Goal: Book appointment/travel/reservation

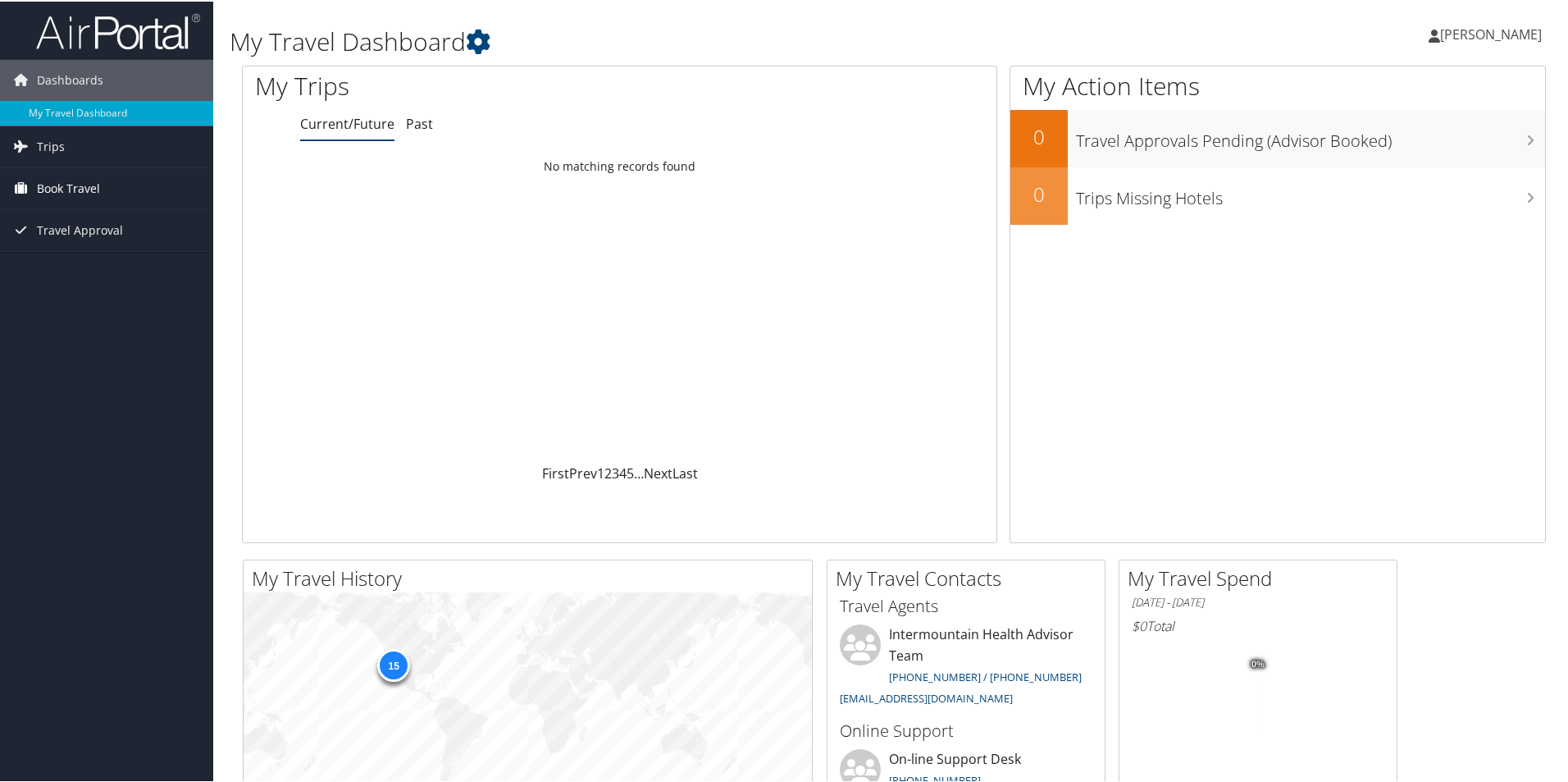
click at [71, 184] on span "Book Travel" at bounding box center [68, 186] width 63 height 41
click at [100, 274] on link "Book/Manage Online Trips" at bounding box center [106, 269] width 214 height 24
click at [108, 270] on link "Book/Manage Online Trips" at bounding box center [106, 269] width 214 height 24
click at [99, 276] on link "Book/Manage Online Trips" at bounding box center [106, 269] width 214 height 24
click at [61, 148] on span "Trips" at bounding box center [51, 144] width 28 height 41
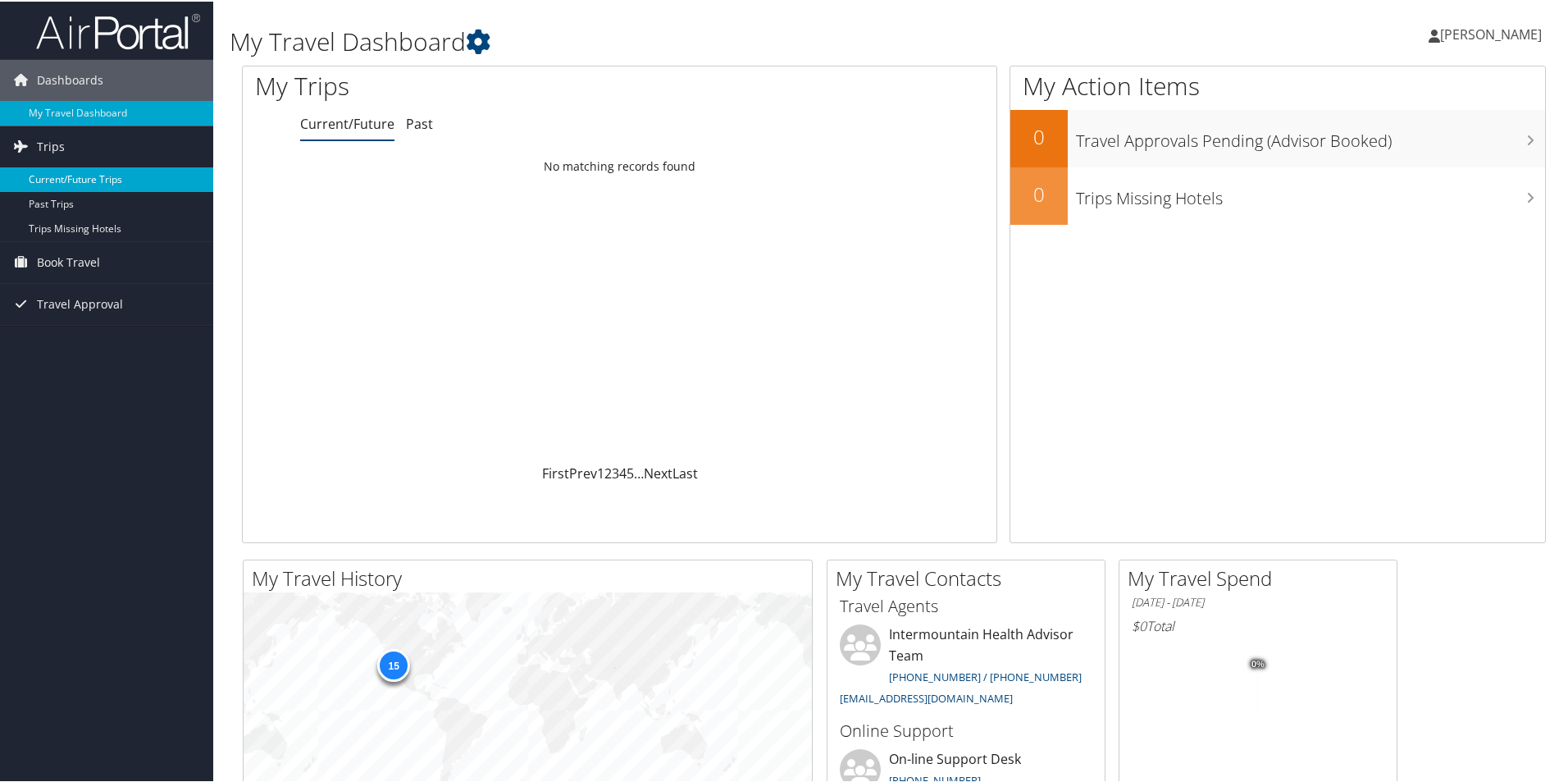
click at [76, 183] on link "Current/Future Trips" at bounding box center [106, 178] width 214 height 24
